Goal: Information Seeking & Learning: Compare options

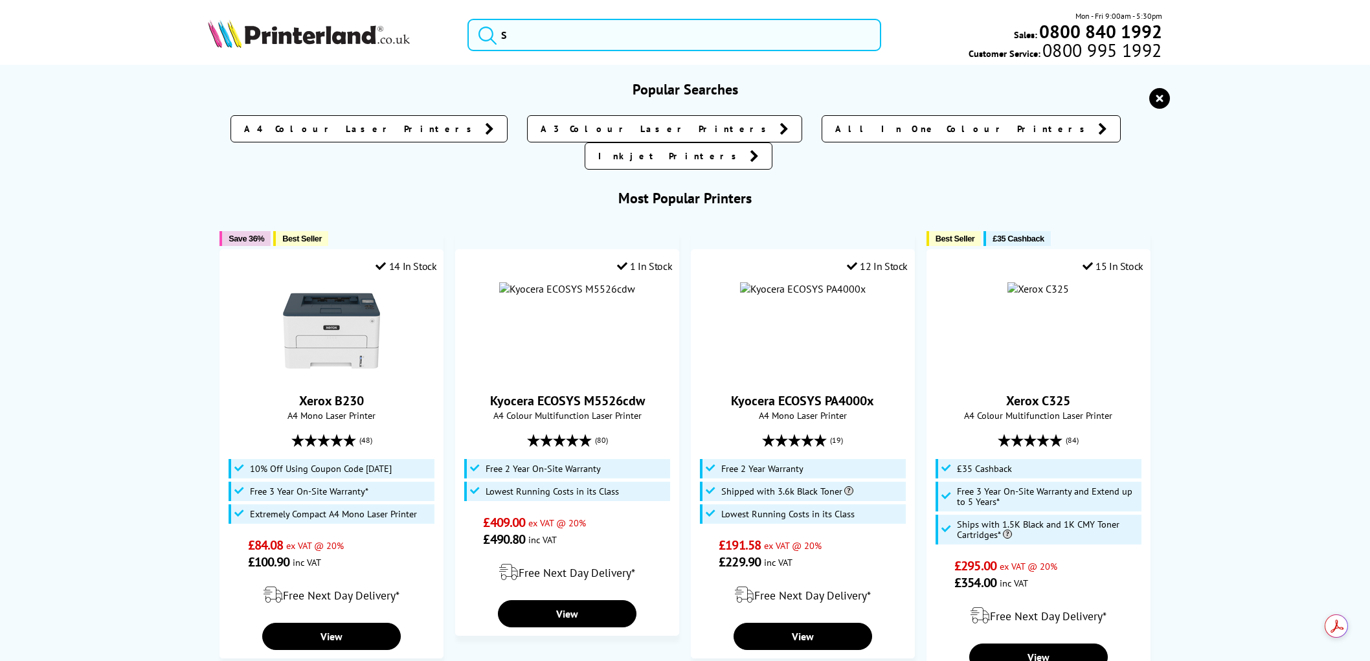
click at [587, 39] on input "search" at bounding box center [674, 35] width 414 height 32
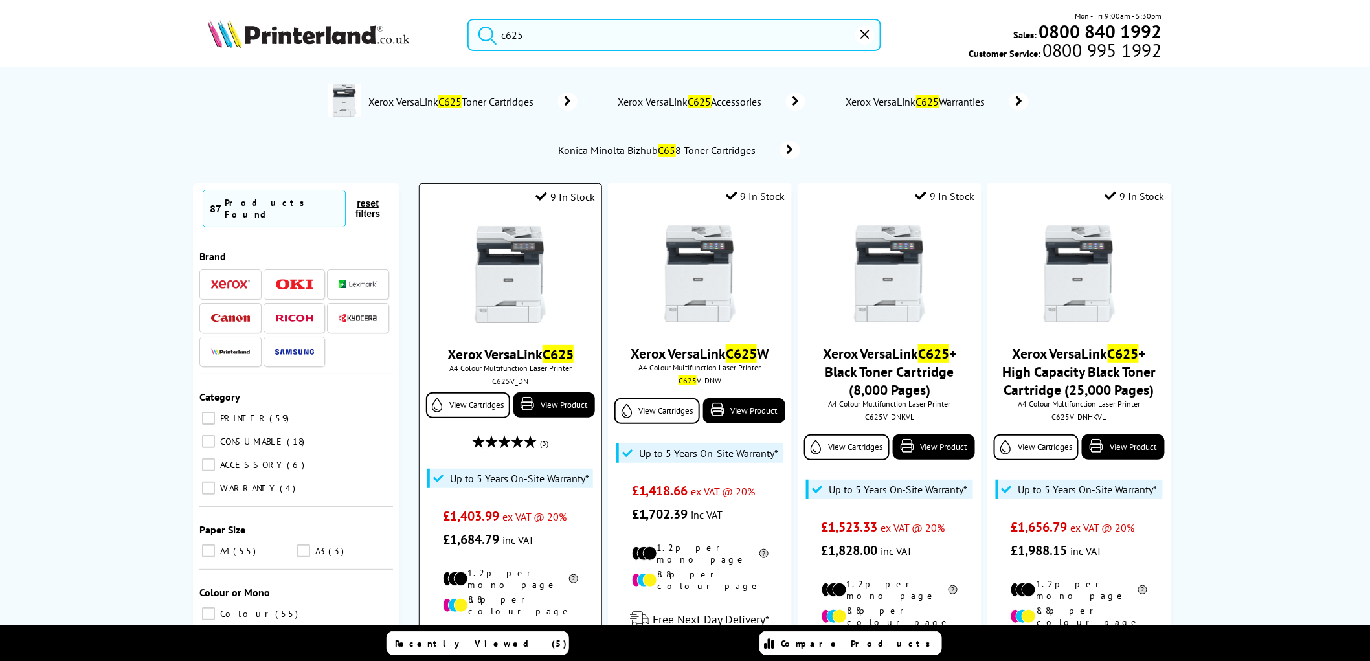
scroll to position [144, 0]
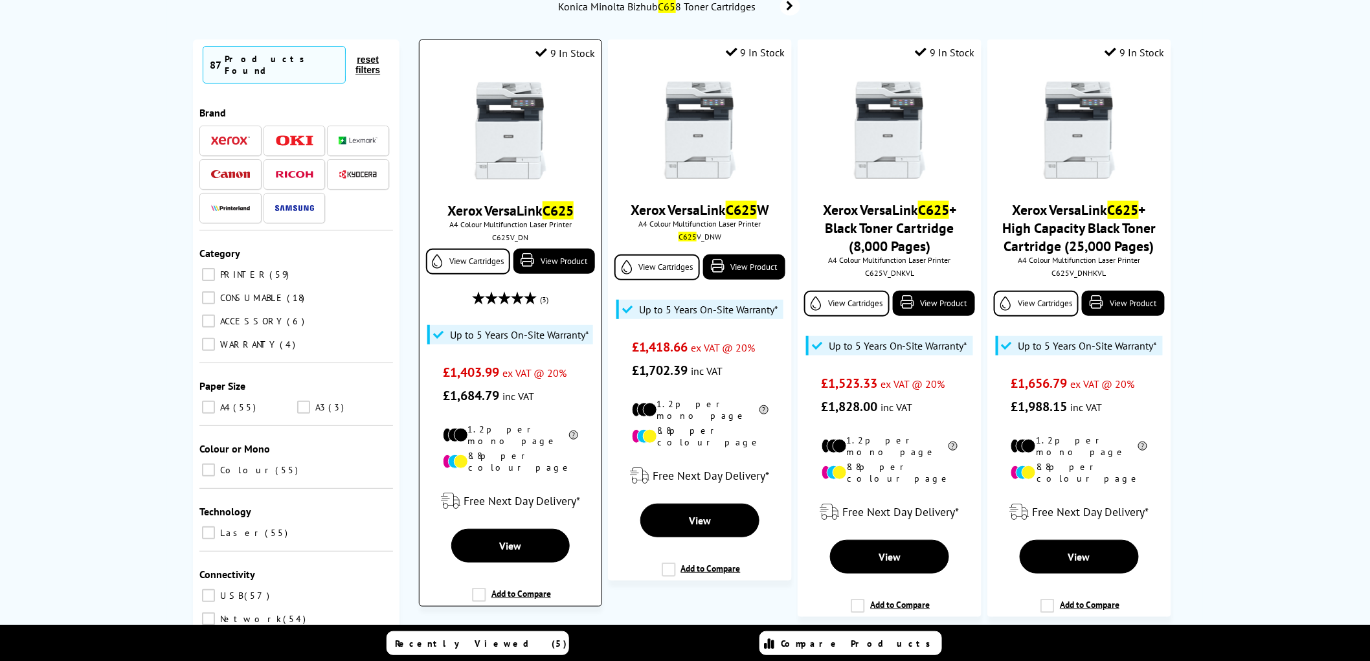
type input "c625"
click at [508, 138] on img at bounding box center [510, 130] width 97 height 97
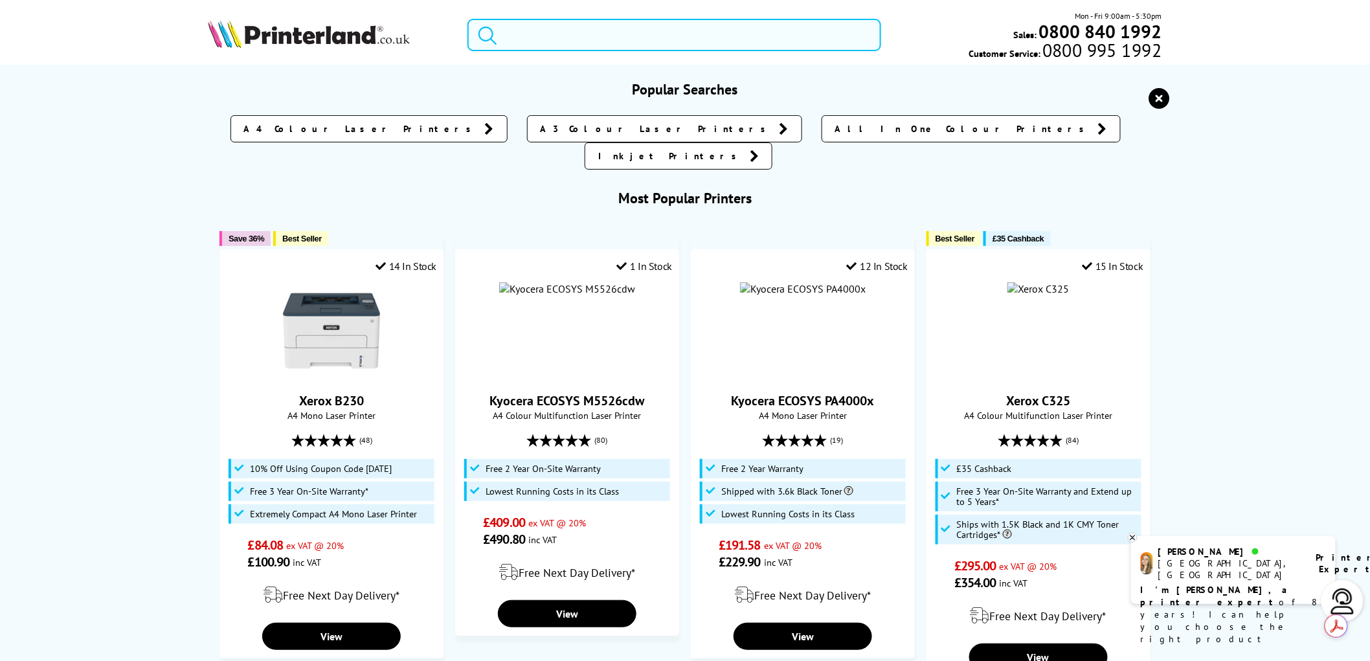
click at [550, 33] on input "search" at bounding box center [674, 35] width 414 height 32
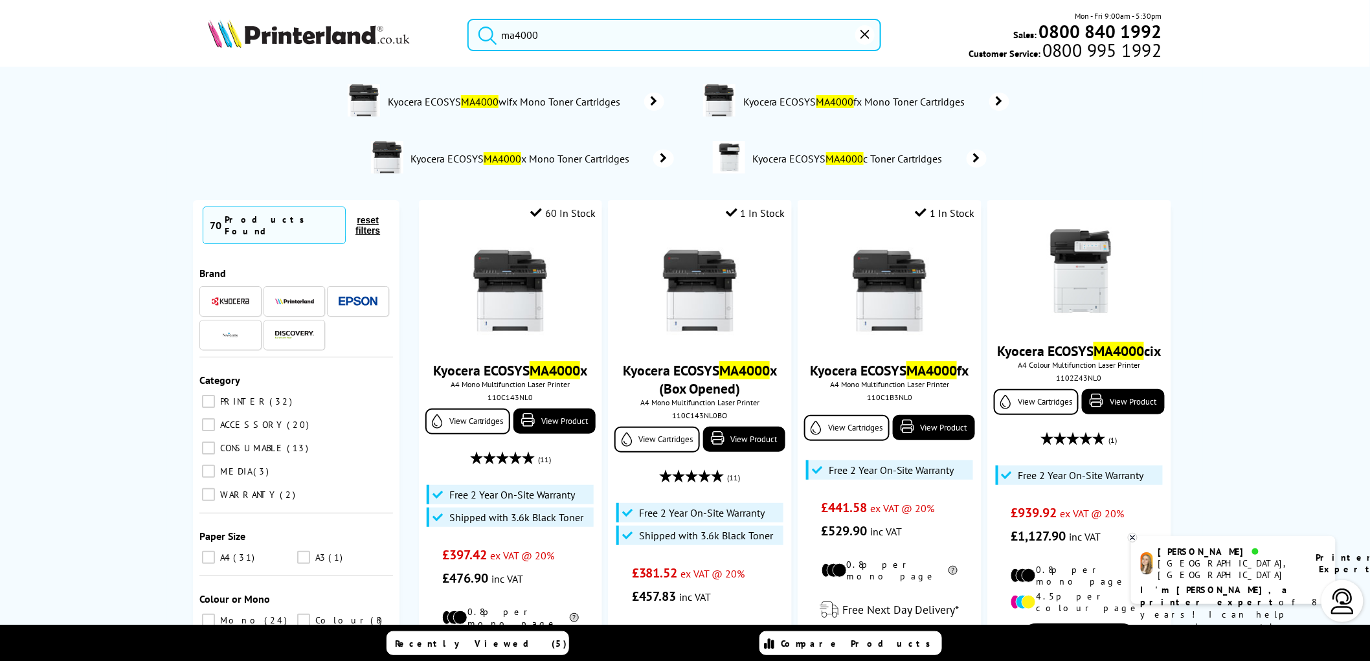
type input "ma4000"
click at [287, 43] on img at bounding box center [309, 33] width 202 height 28
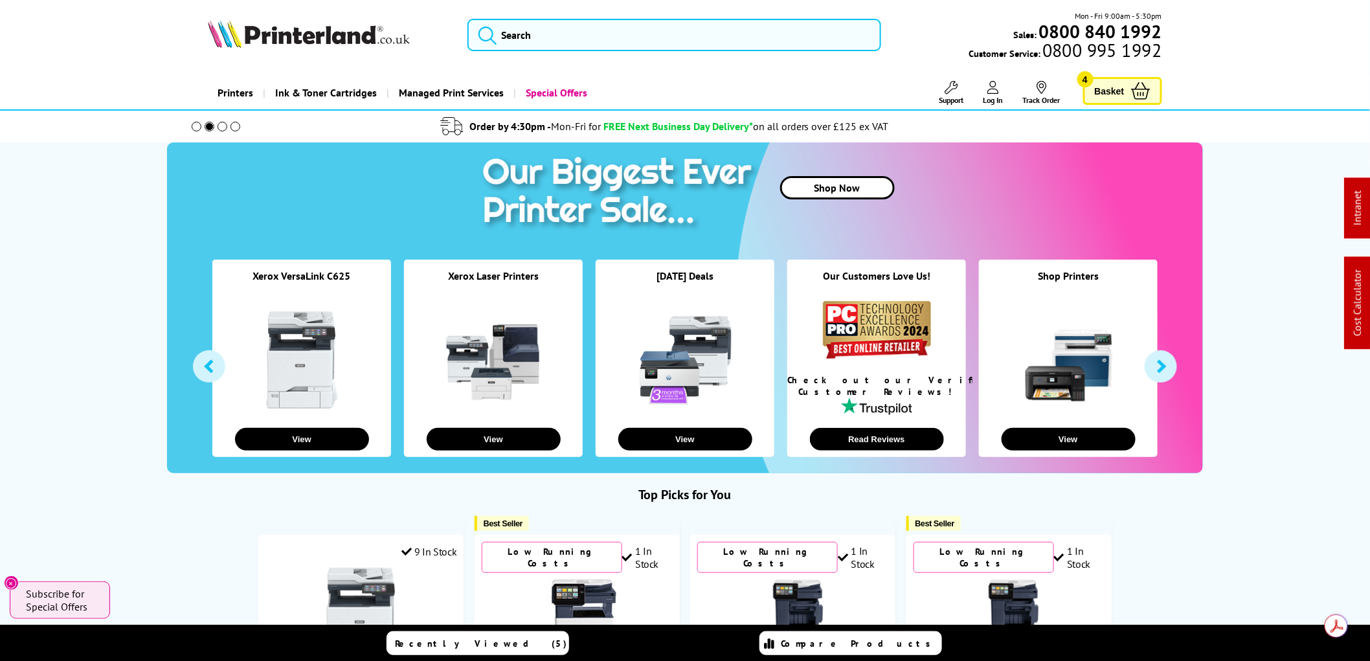
click at [289, 37] on img at bounding box center [309, 33] width 202 height 28
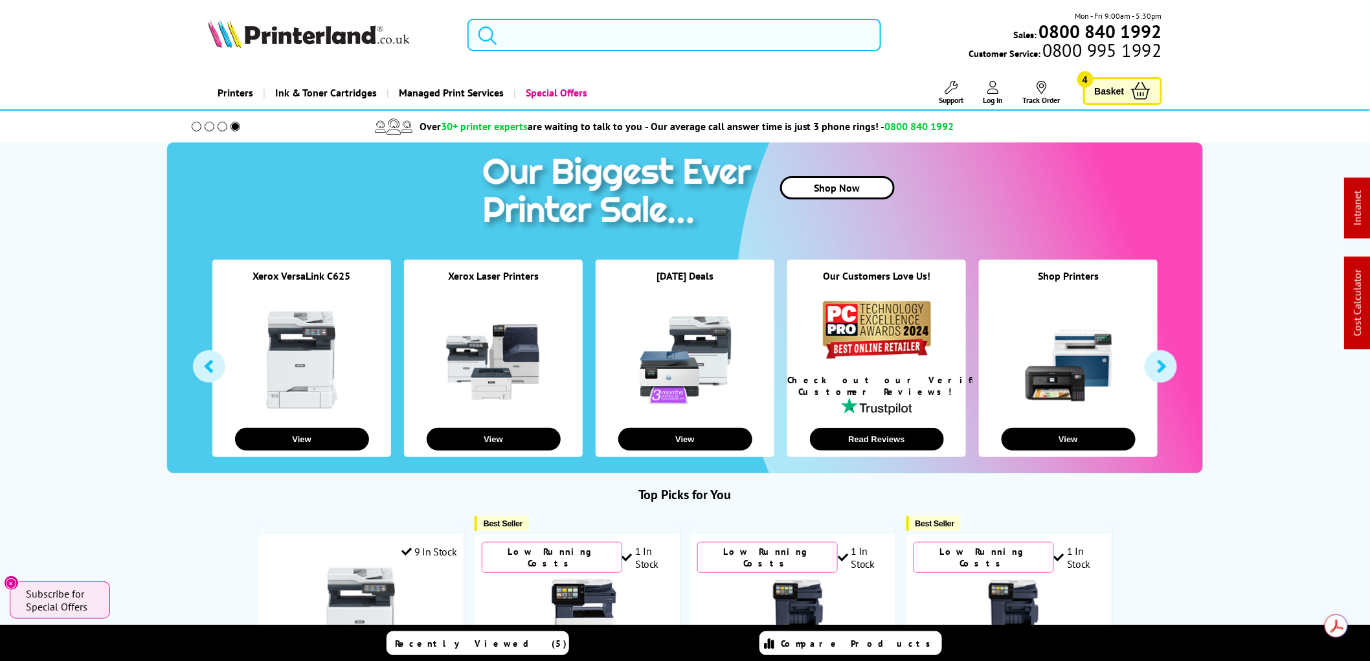
click at [559, 49] on input "search" at bounding box center [674, 35] width 414 height 32
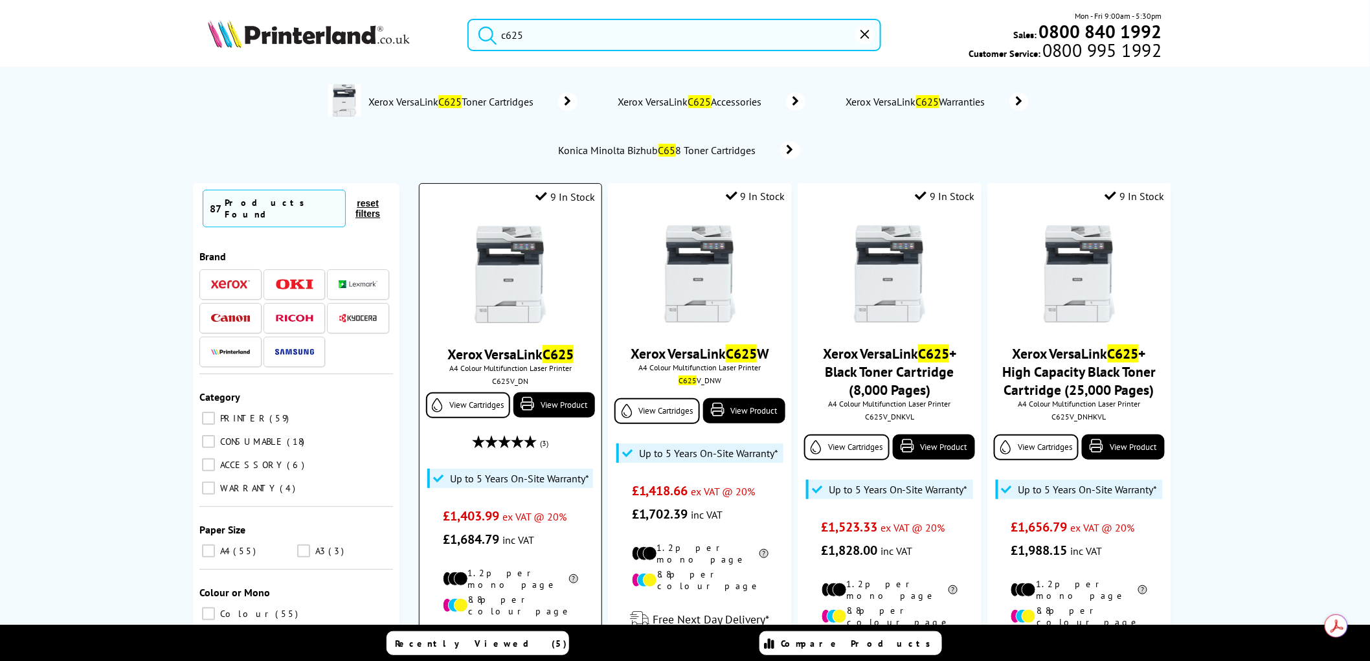
type input "c625"
click at [536, 257] on img at bounding box center [510, 274] width 97 height 97
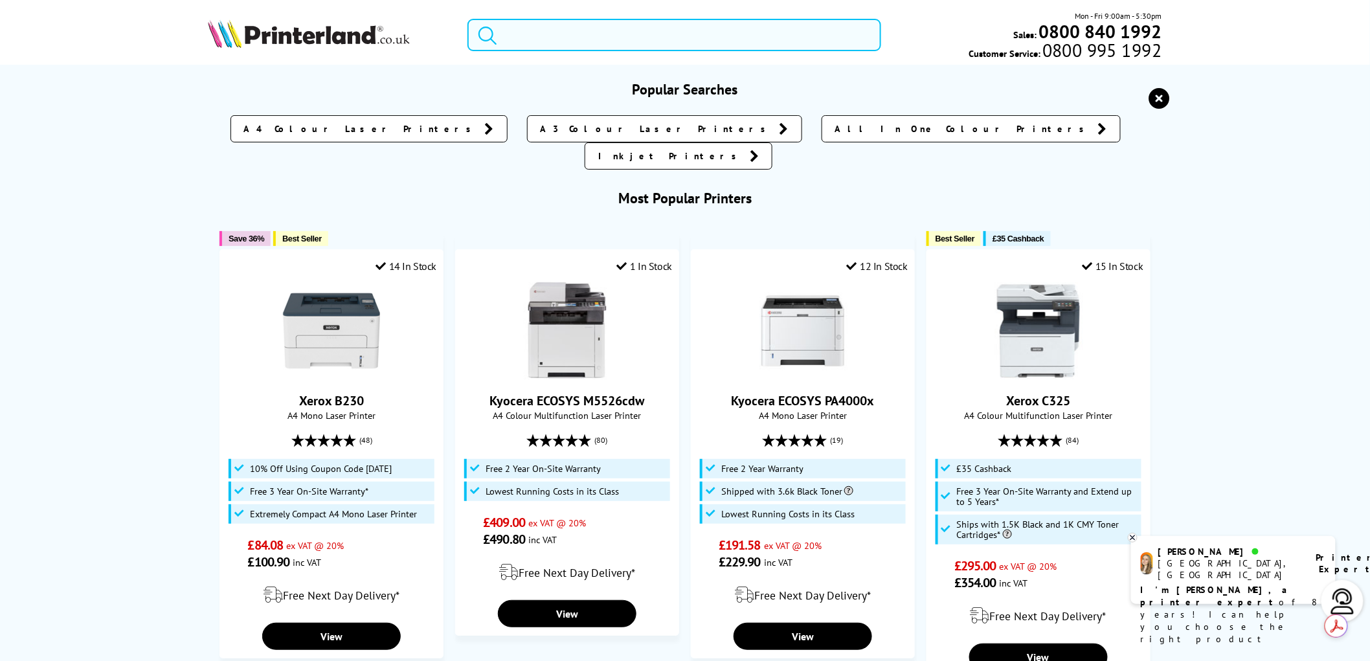
click at [564, 40] on input "search" at bounding box center [674, 35] width 414 height 32
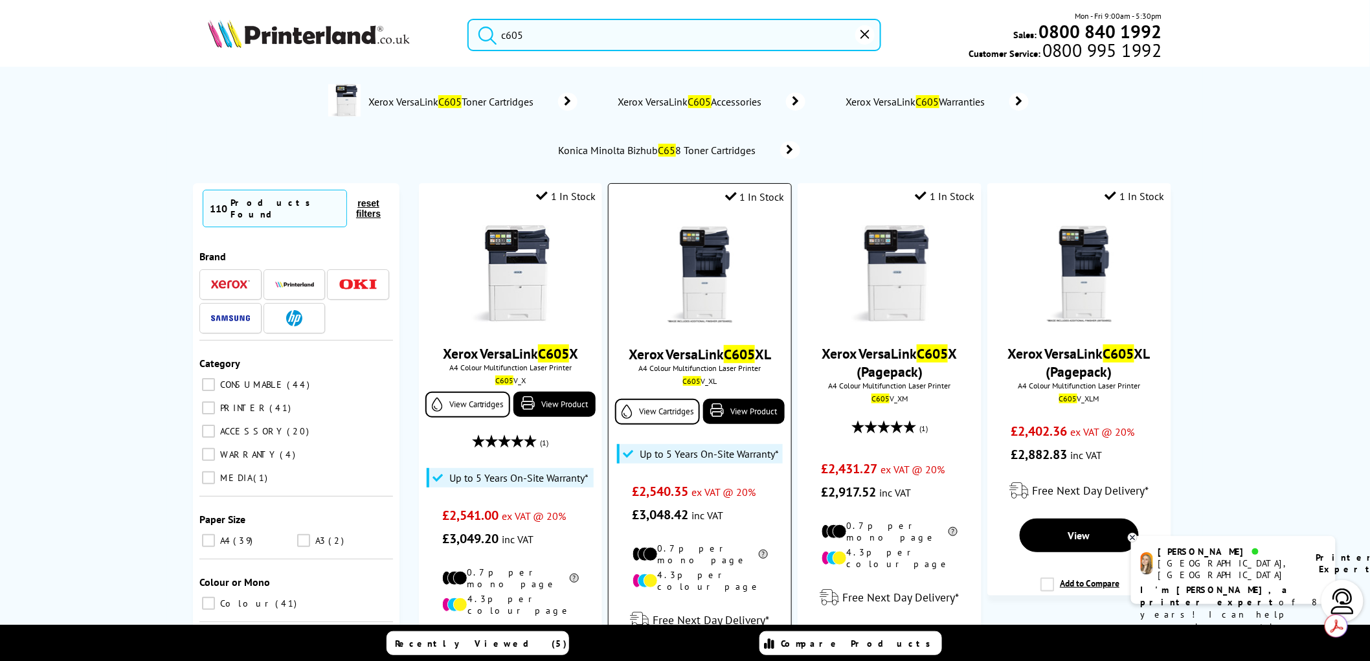
type input "c605"
click at [702, 261] on img at bounding box center [699, 274] width 97 height 97
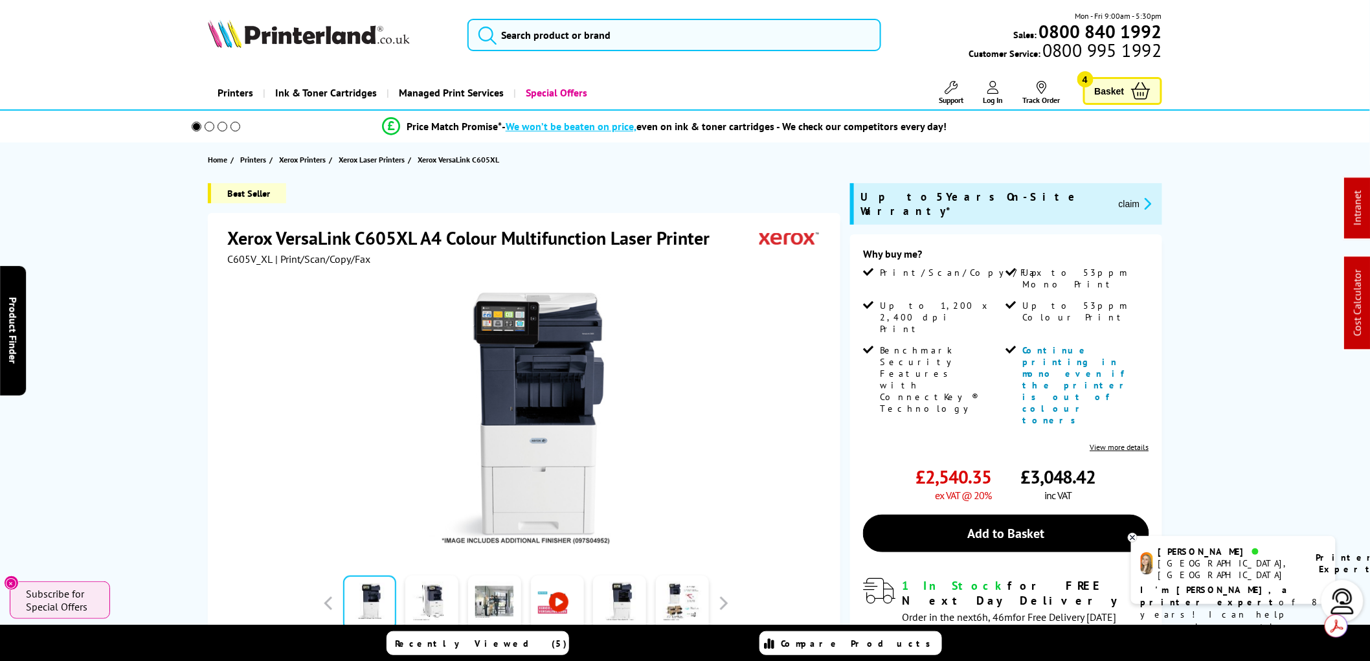
click at [293, 29] on img at bounding box center [309, 33] width 202 height 28
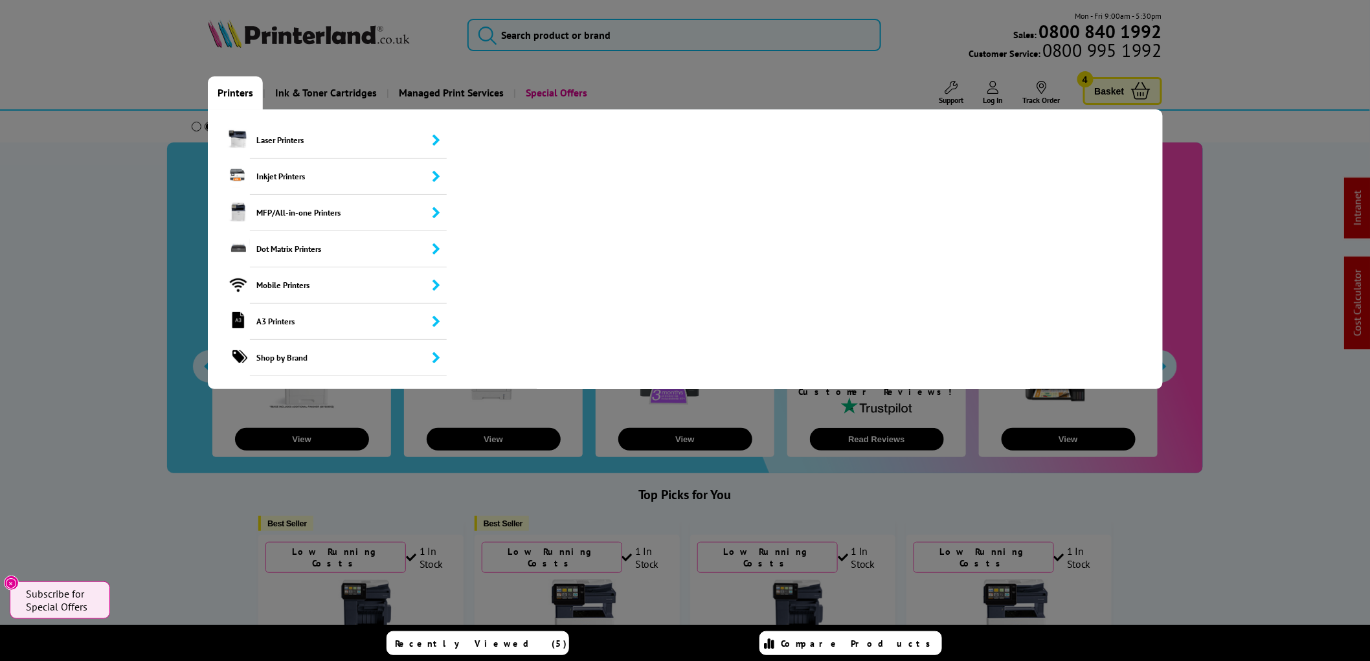
click at [229, 95] on link "Printers" at bounding box center [235, 92] width 55 height 33
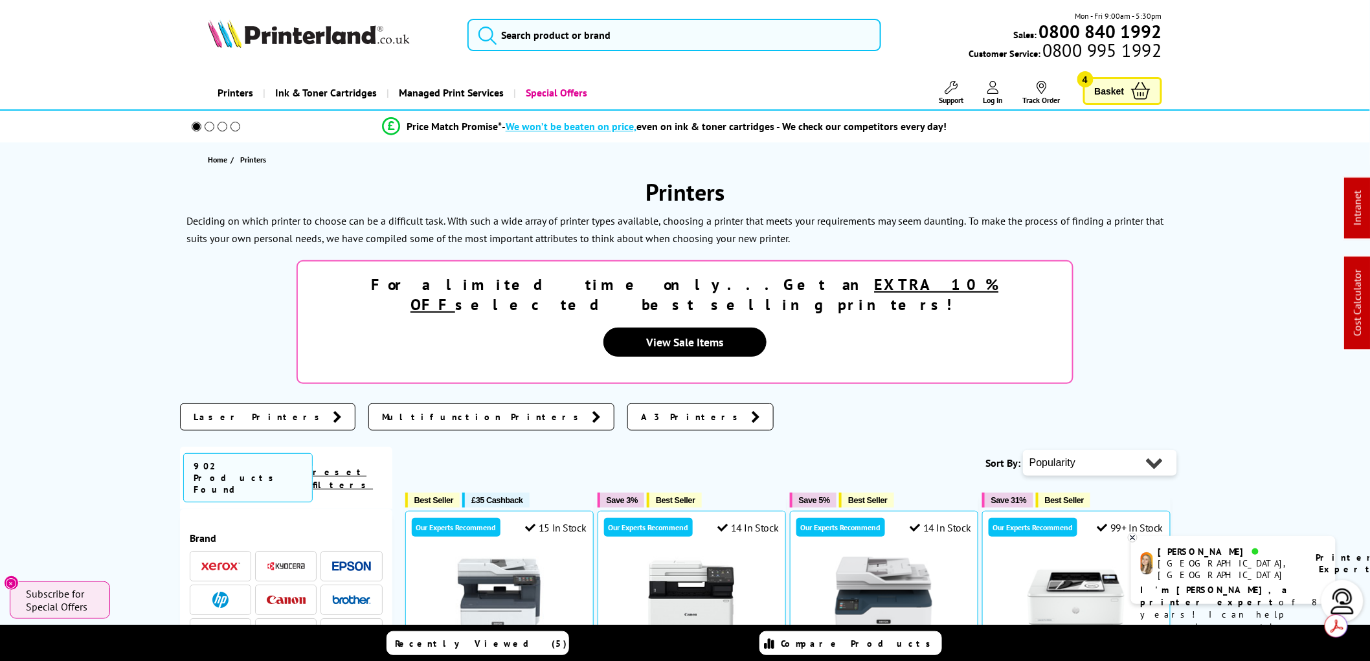
click at [279, 558] on span at bounding box center [286, 566] width 39 height 16
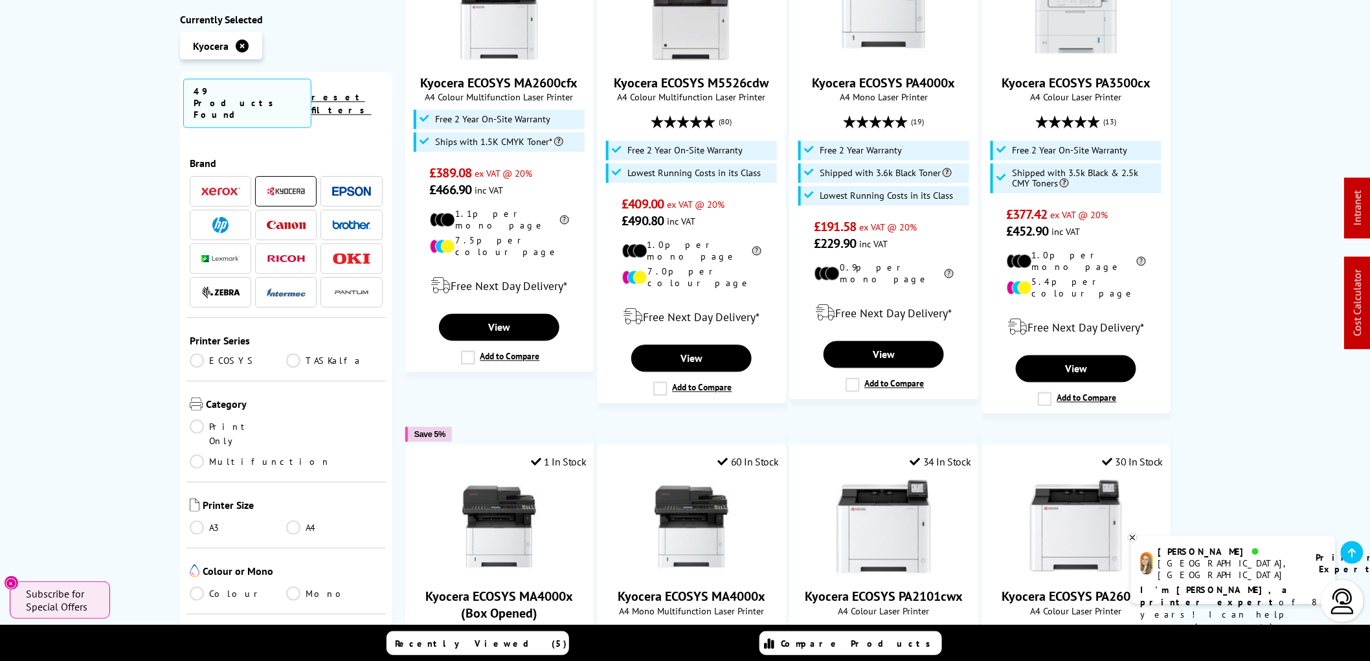
scroll to position [935, 0]
click at [287, 455] on link "Multifunction" at bounding box center [260, 462] width 141 height 14
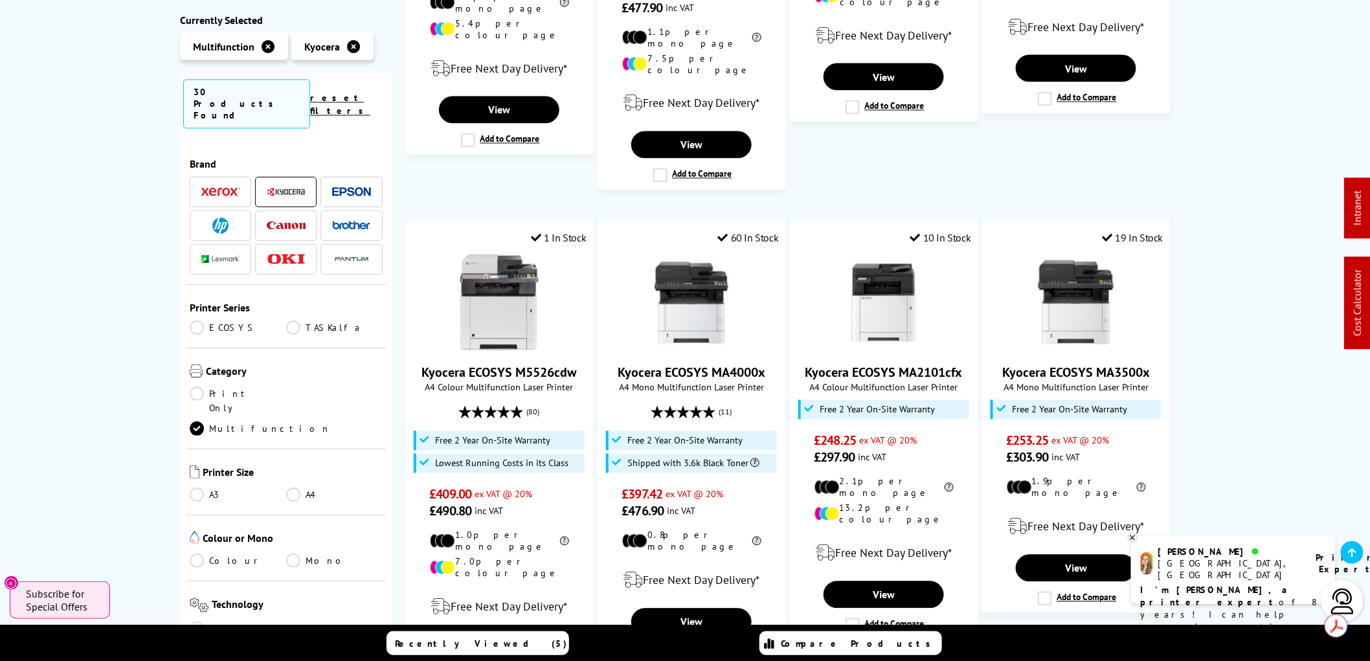
click at [289, 320] on link "TASKalfa" at bounding box center [334, 327] width 96 height 14
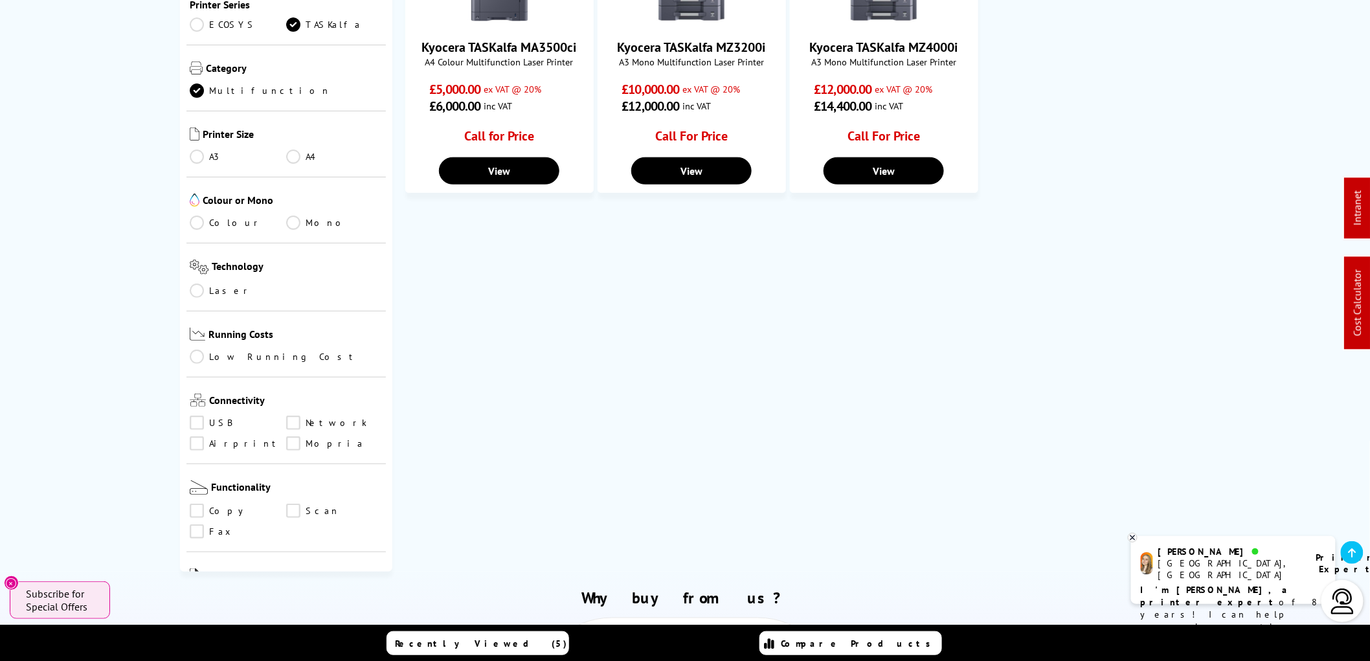
scroll to position [72, 0]
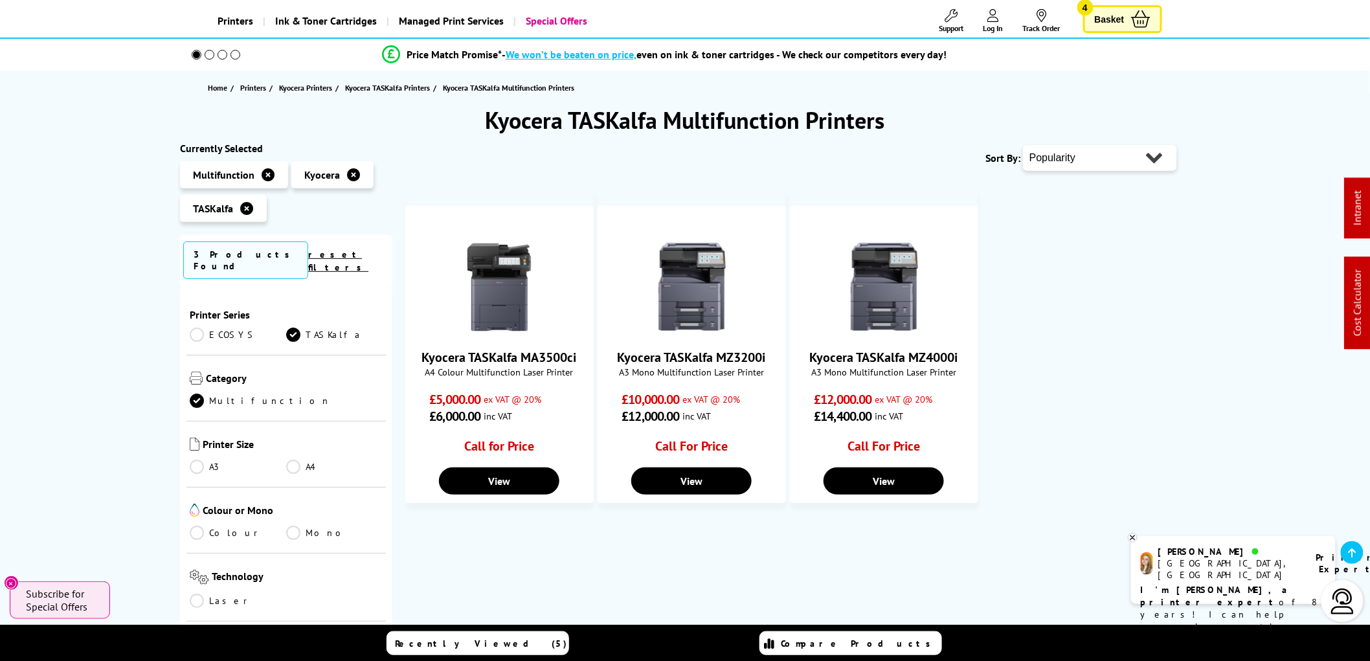
click at [293, 328] on link "TASKalfa" at bounding box center [334, 335] width 96 height 14
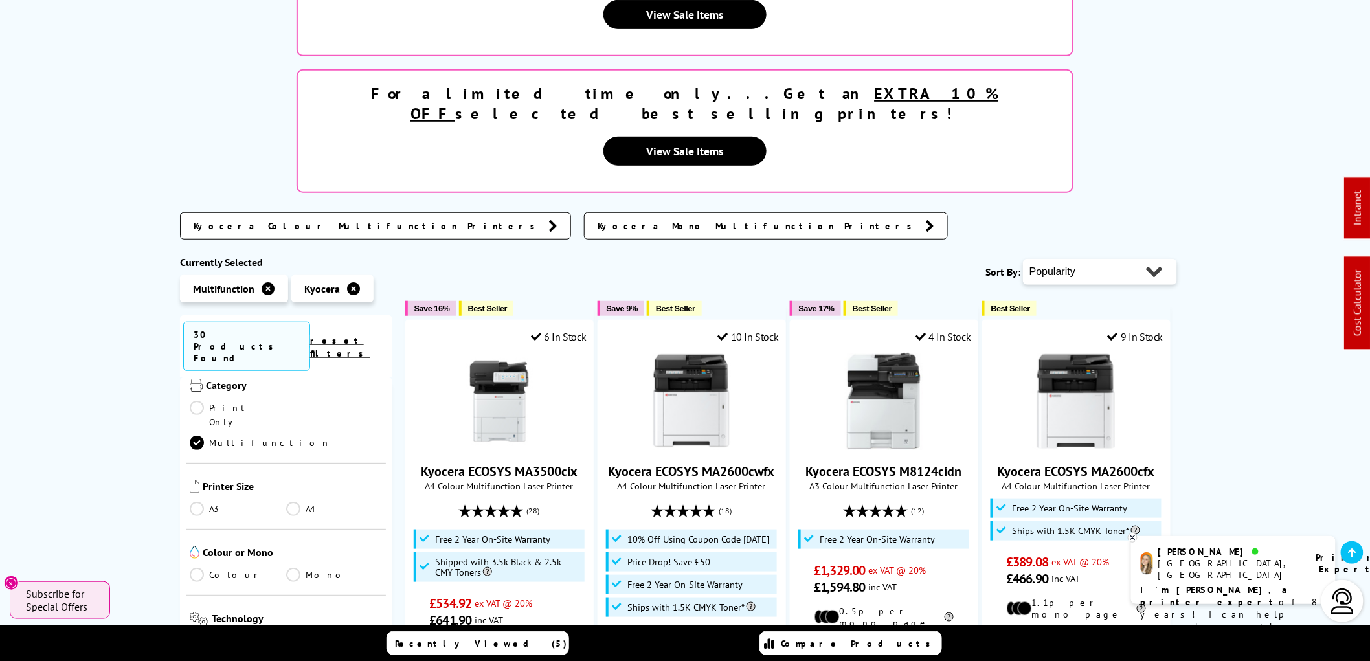
scroll to position [216, 0]
click at [193, 581] on link "Colour" at bounding box center [238, 588] width 96 height 14
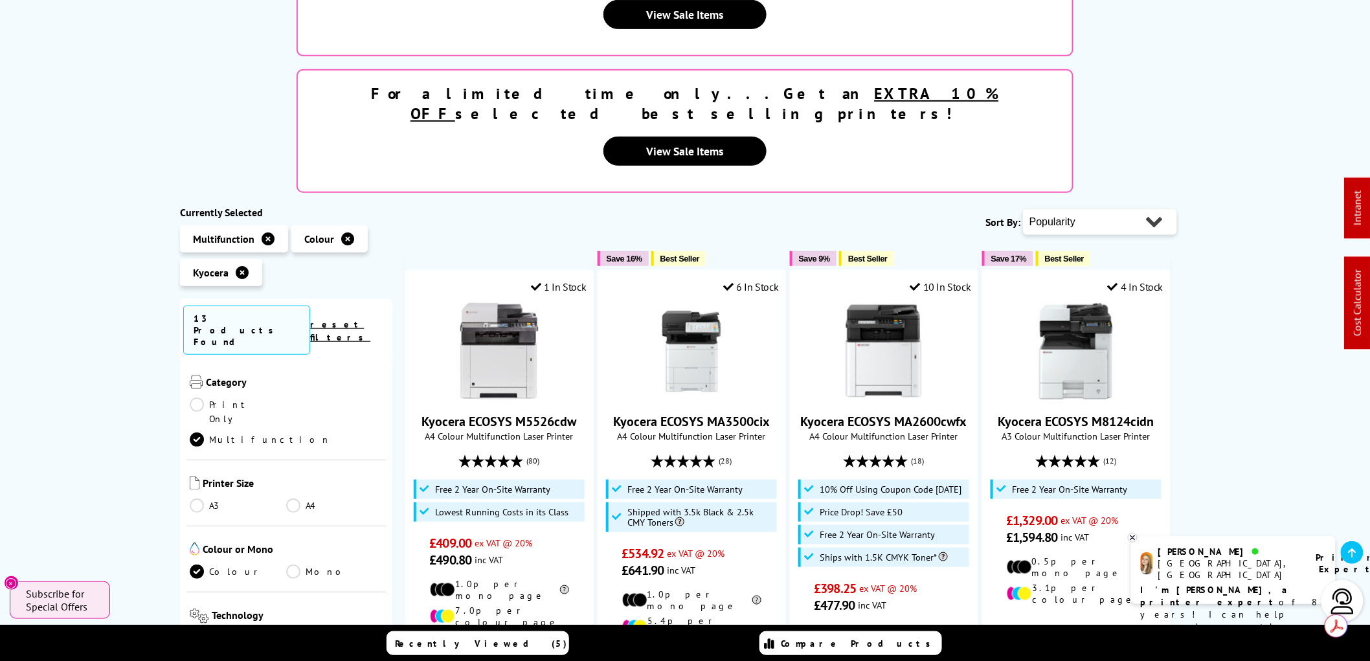
scroll to position [287, 0]
click at [197, 627] on link "Low Running Cost" at bounding box center [286, 634] width 193 height 14
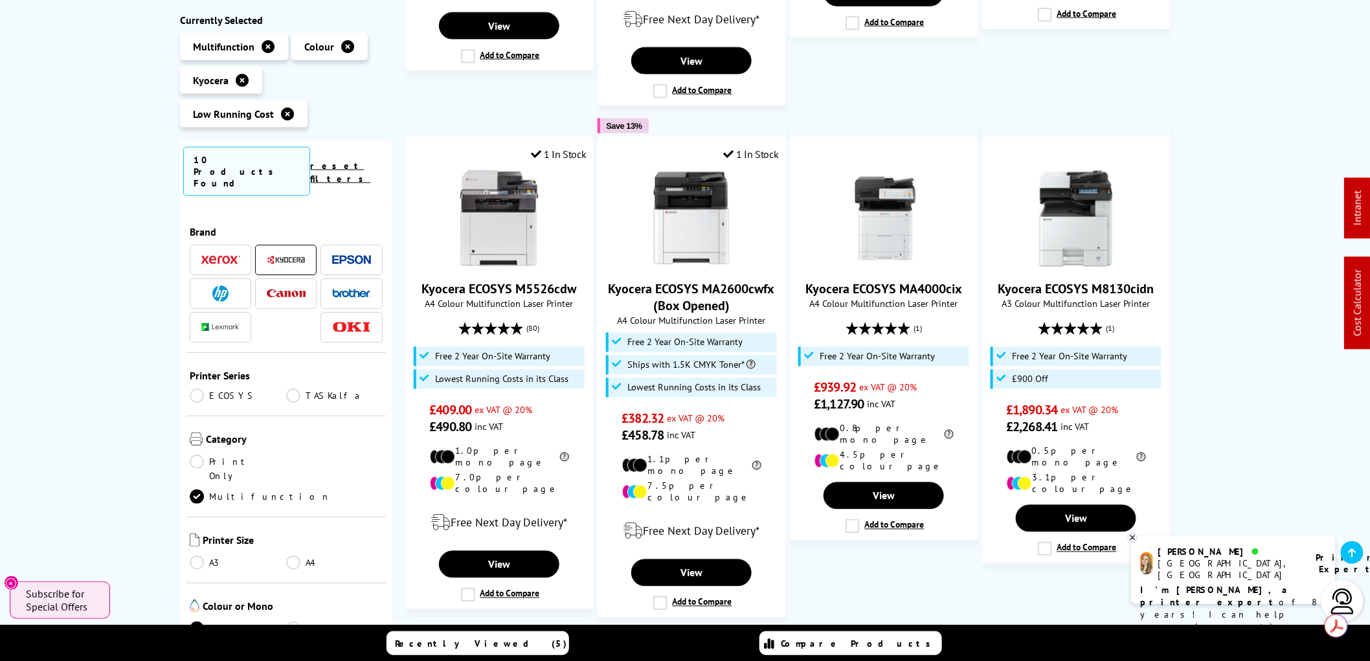
scroll to position [647, 0]
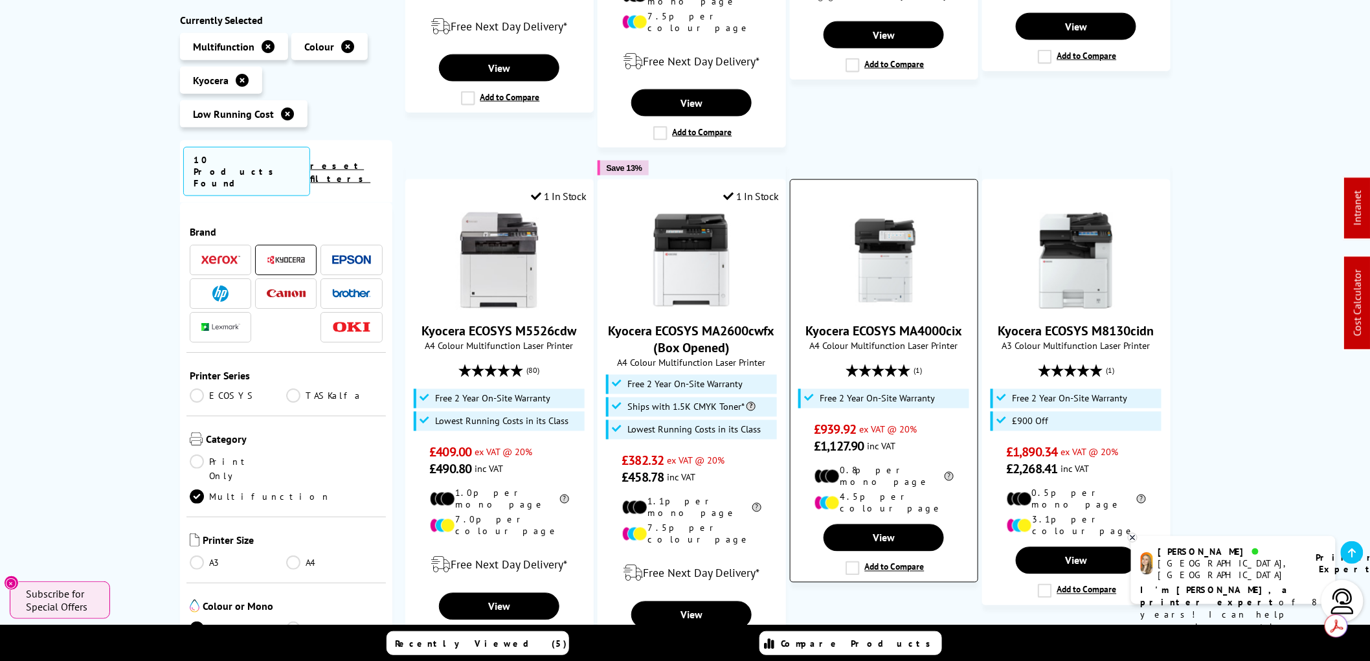
click at [897, 252] on img at bounding box center [883, 260] width 97 height 97
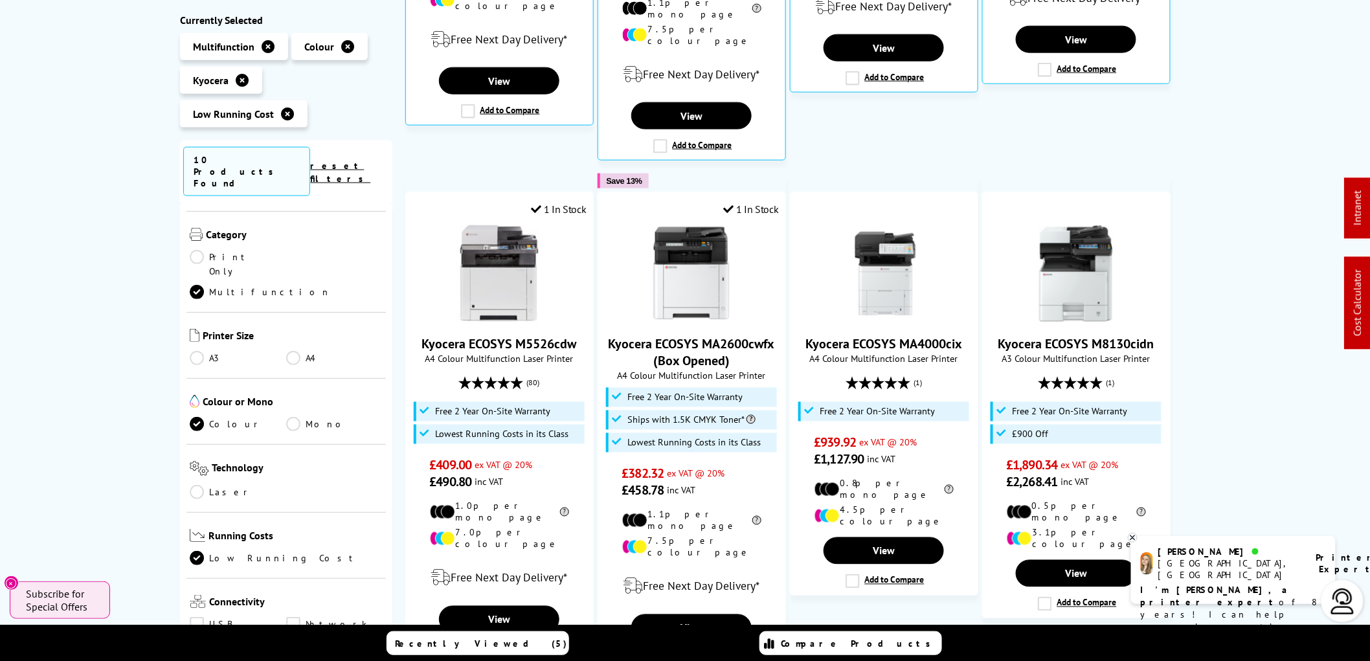
scroll to position [287, 0]
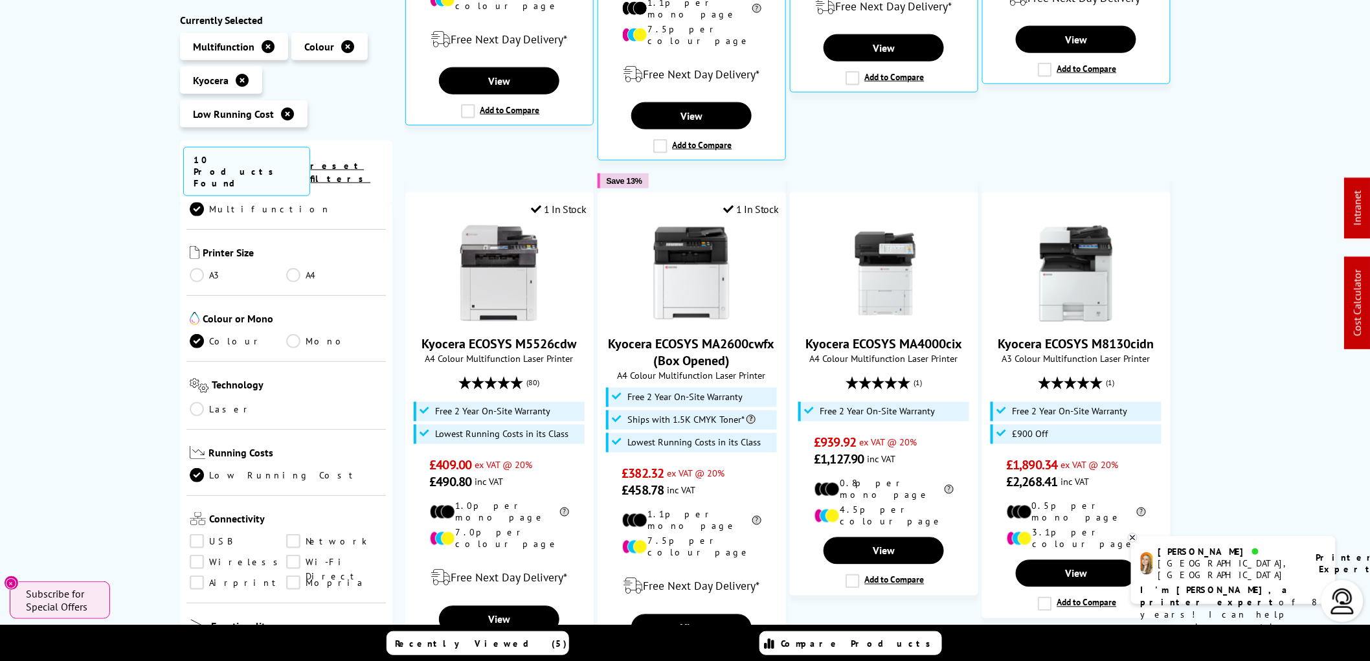
click at [199, 468] on link "Low Running Cost" at bounding box center [286, 475] width 193 height 14
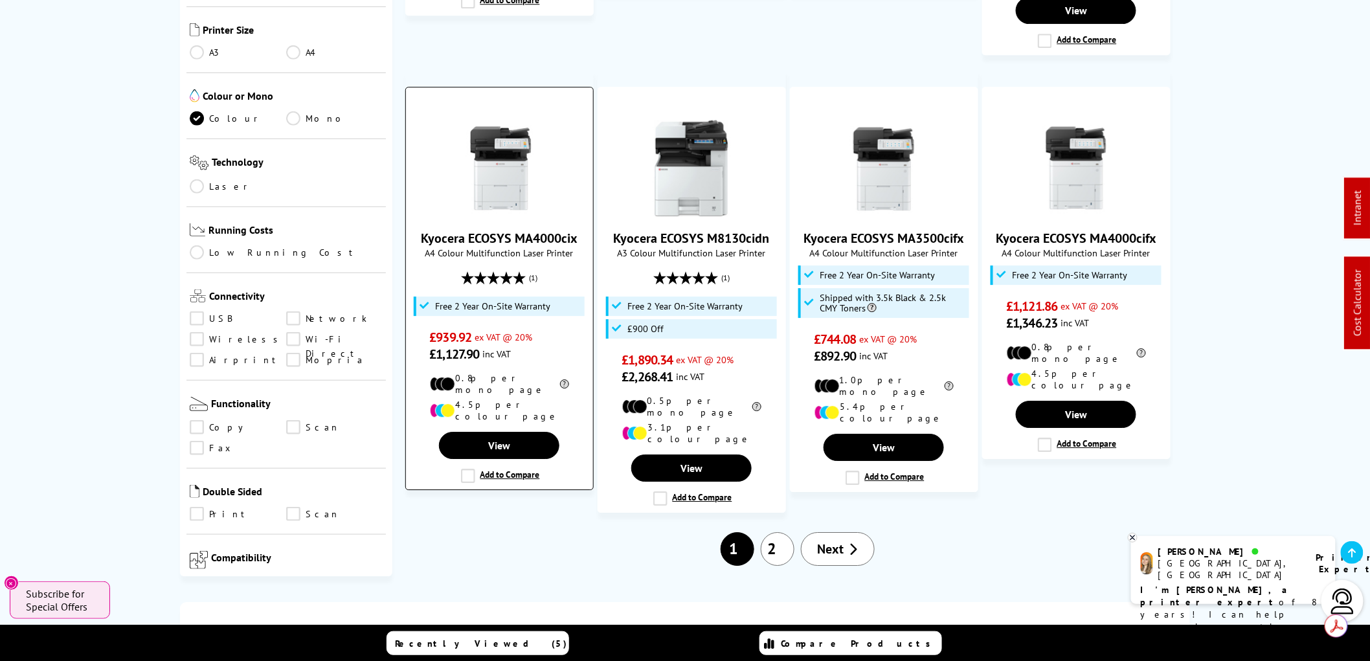
scroll to position [1582, 0]
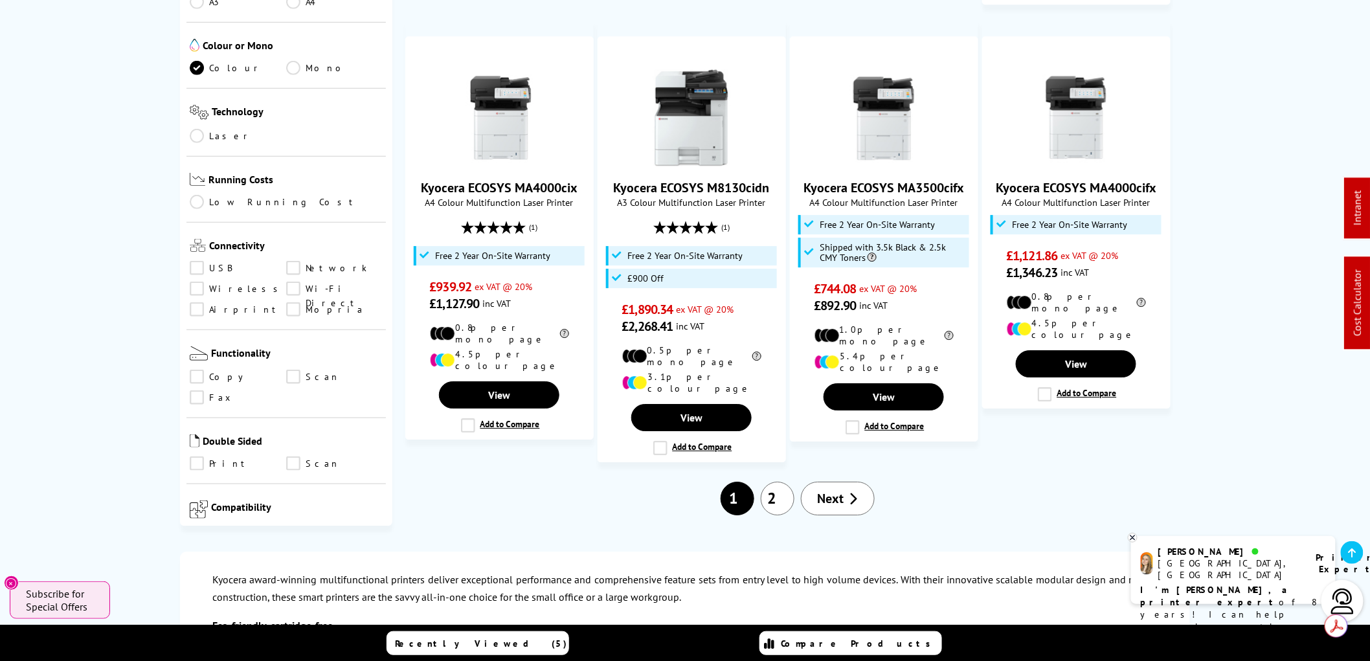
click at [772, 482] on link "2" at bounding box center [778, 499] width 34 height 34
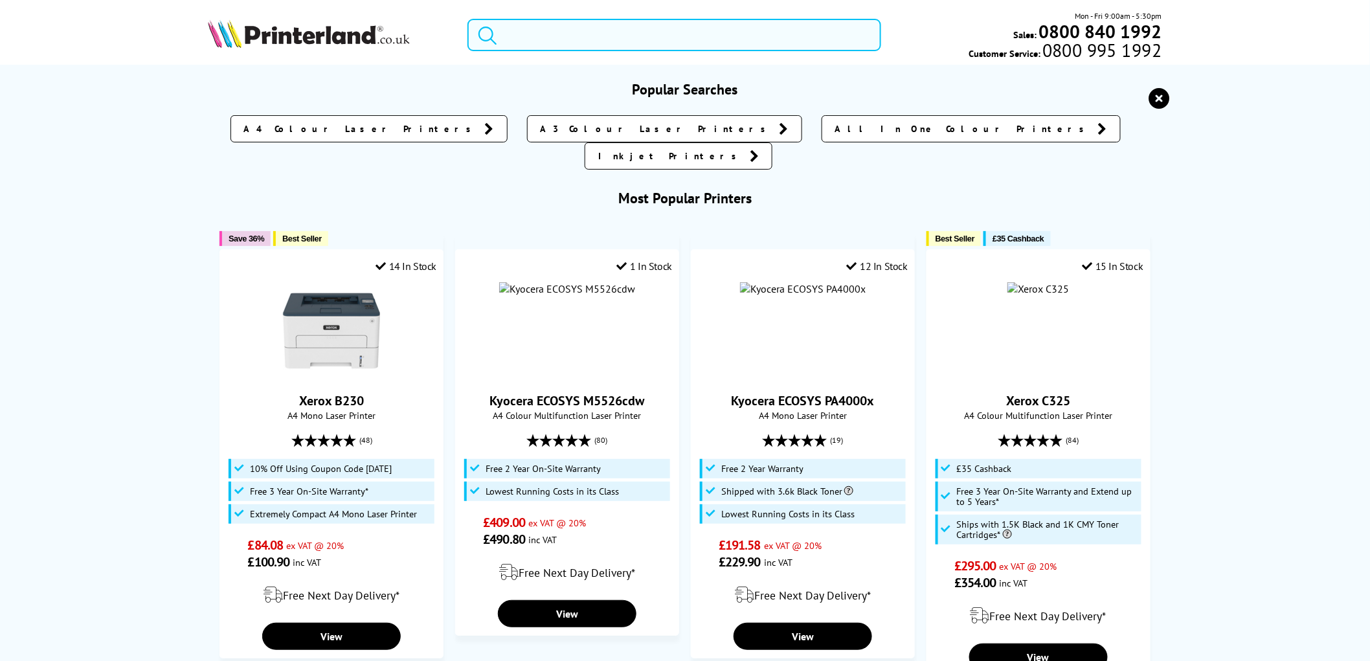
click at [528, 42] on input "search" at bounding box center [674, 35] width 414 height 32
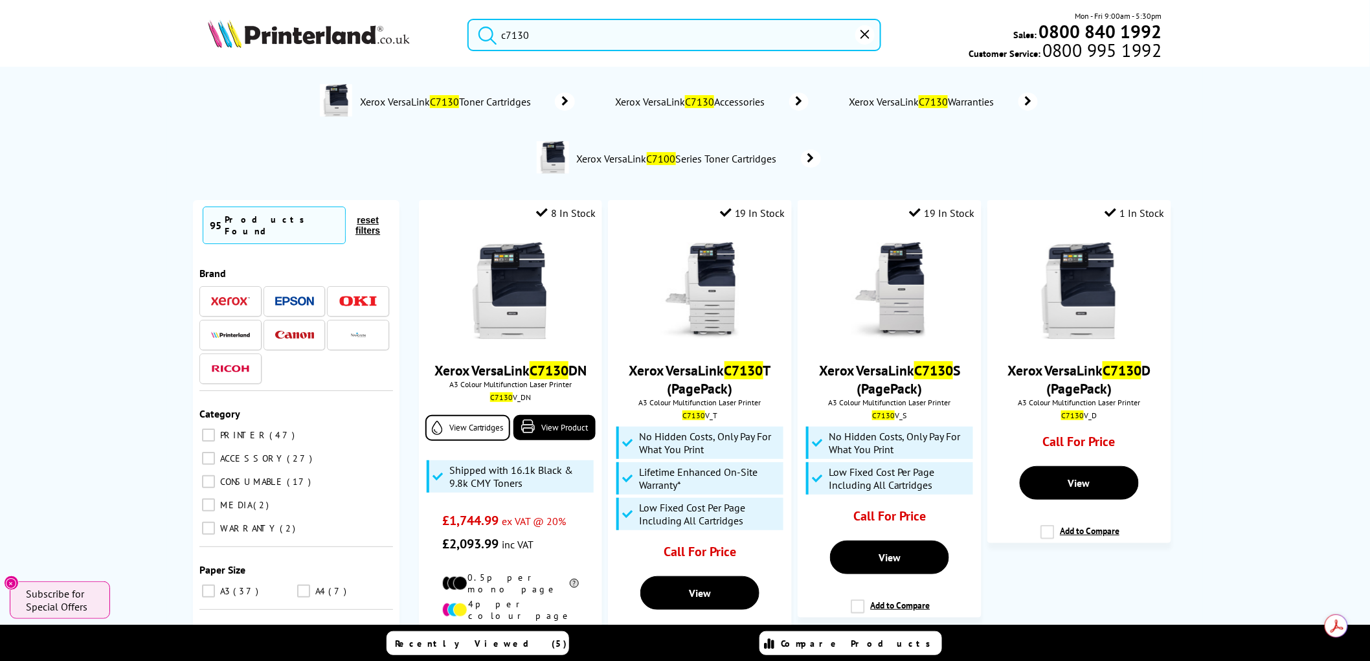
drag, startPoint x: 551, startPoint y: 32, endPoint x: 503, endPoint y: 43, distance: 49.2
click at [503, 43] on input "c7130" at bounding box center [674, 35] width 414 height 32
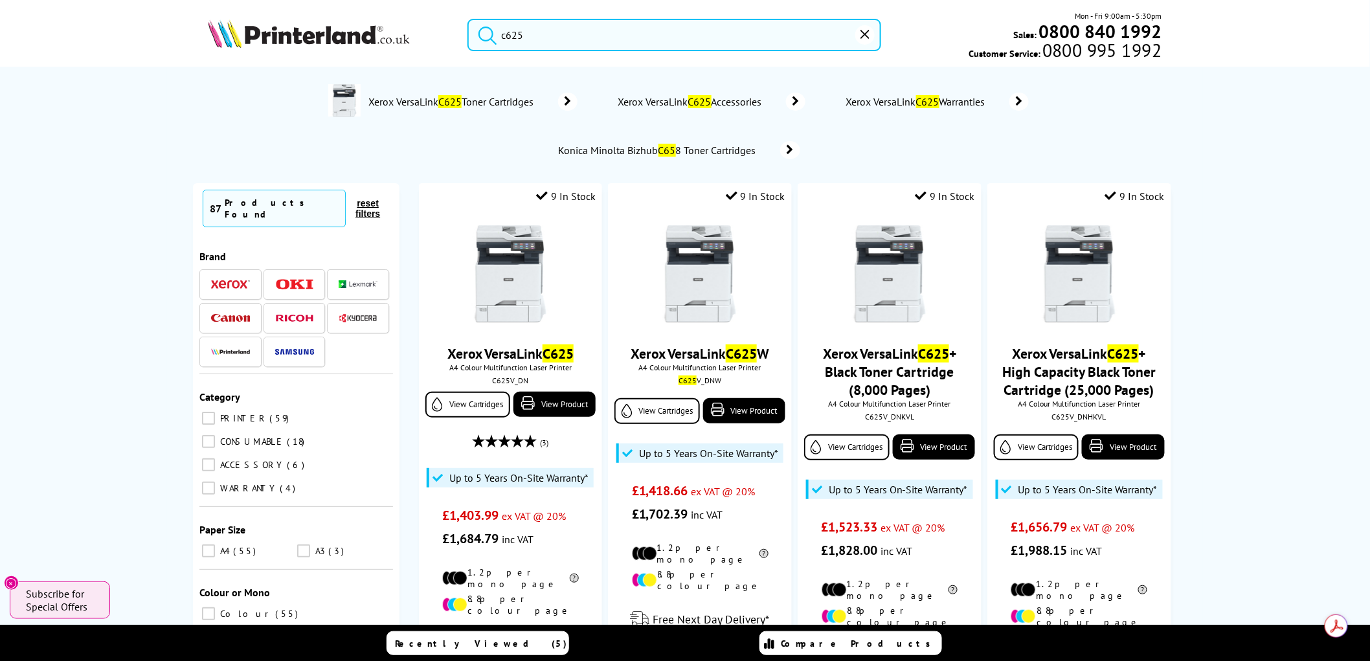
drag, startPoint x: 537, startPoint y: 39, endPoint x: 507, endPoint y: 39, distance: 30.4
click at [507, 39] on input "c625" at bounding box center [674, 35] width 414 height 32
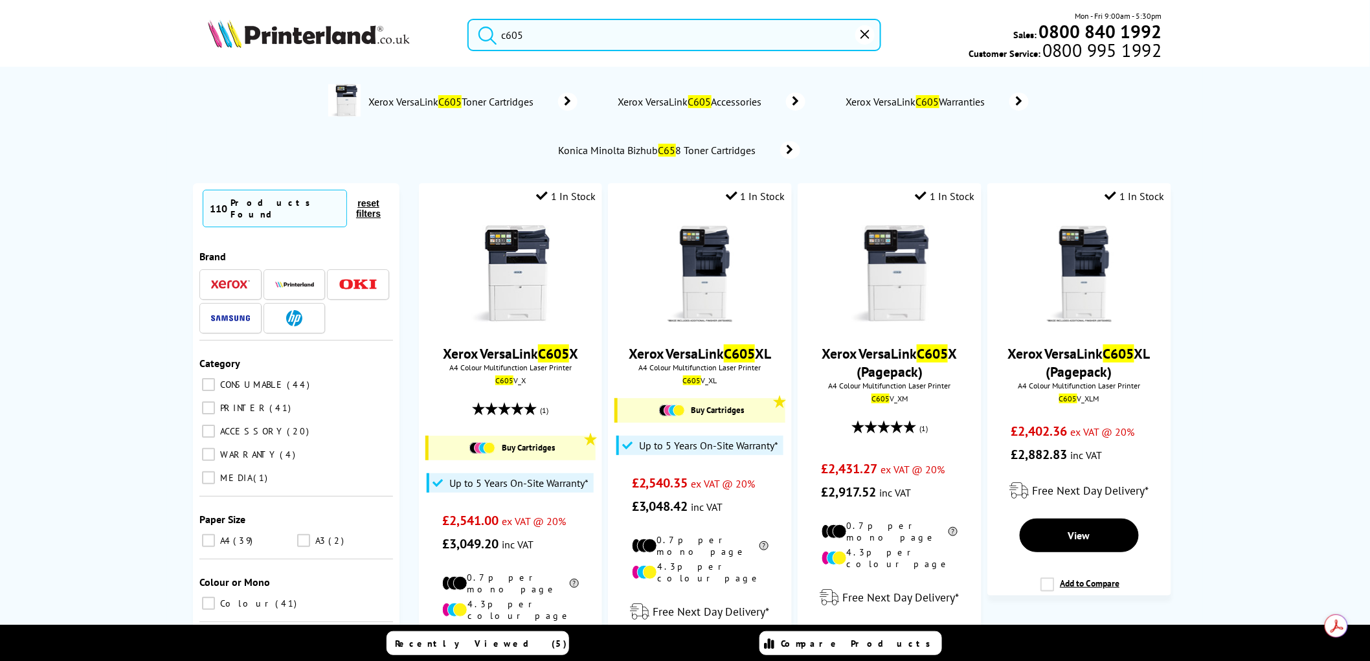
type input "c605"
click at [468, 19] on button "submit" at bounding box center [484, 33] width 32 height 28
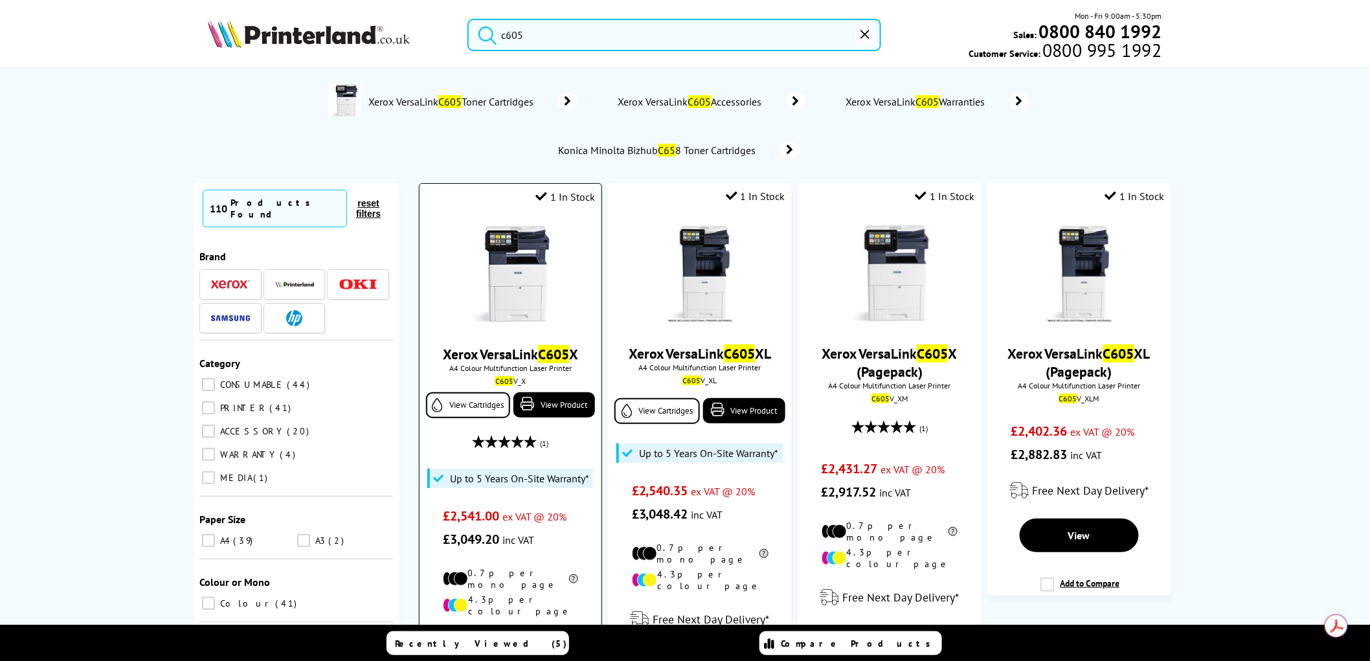
click at [510, 267] on img at bounding box center [510, 274] width 97 height 97
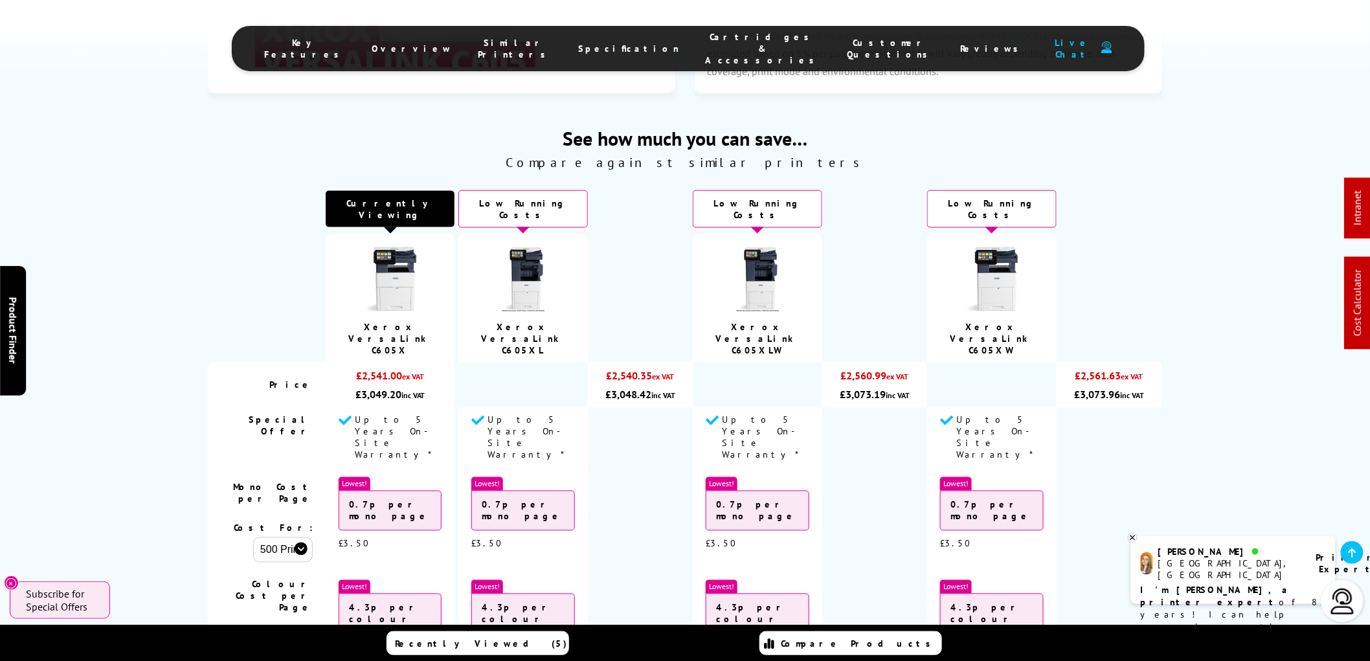
scroll to position [4744, 0]
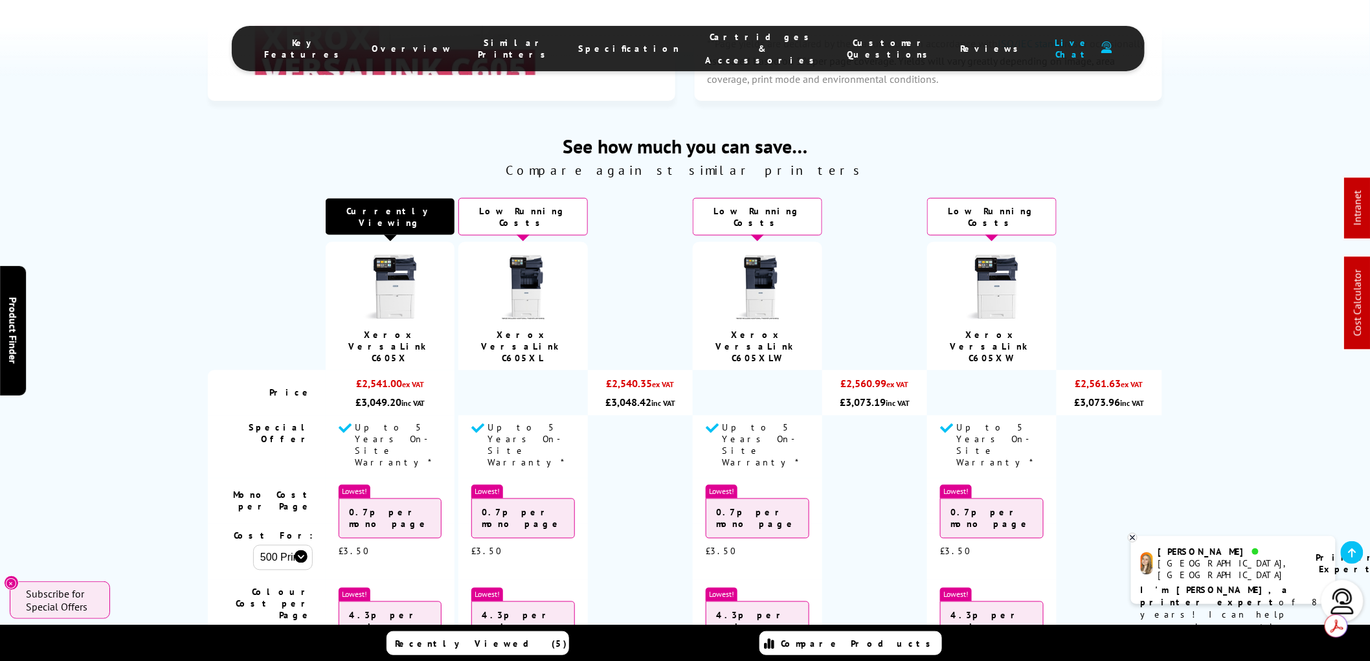
click at [458, 370] on div at bounding box center [456, 370] width 4 height 0
